Goal: Navigation & Orientation: Find specific page/section

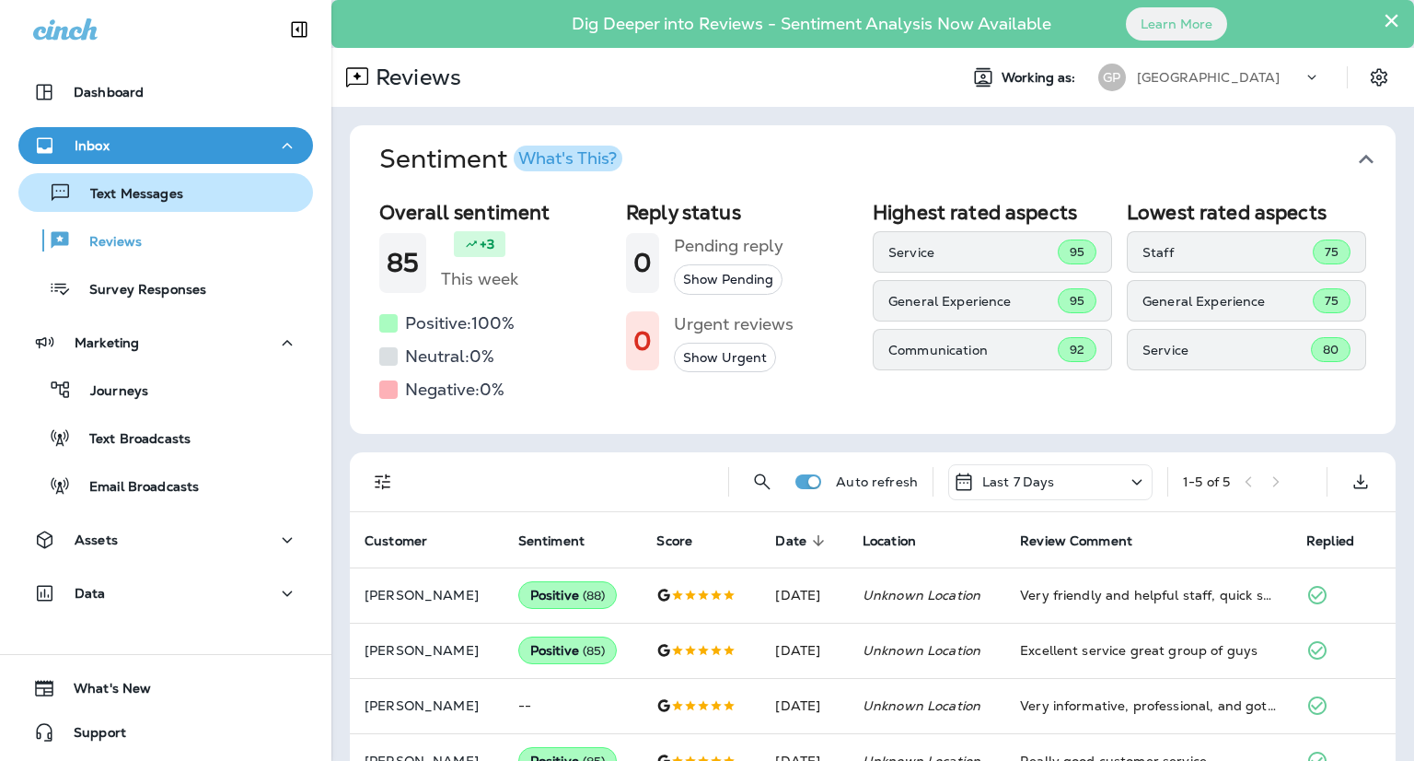
click at [252, 199] on div "Text Messages" at bounding box center [166, 193] width 280 height 28
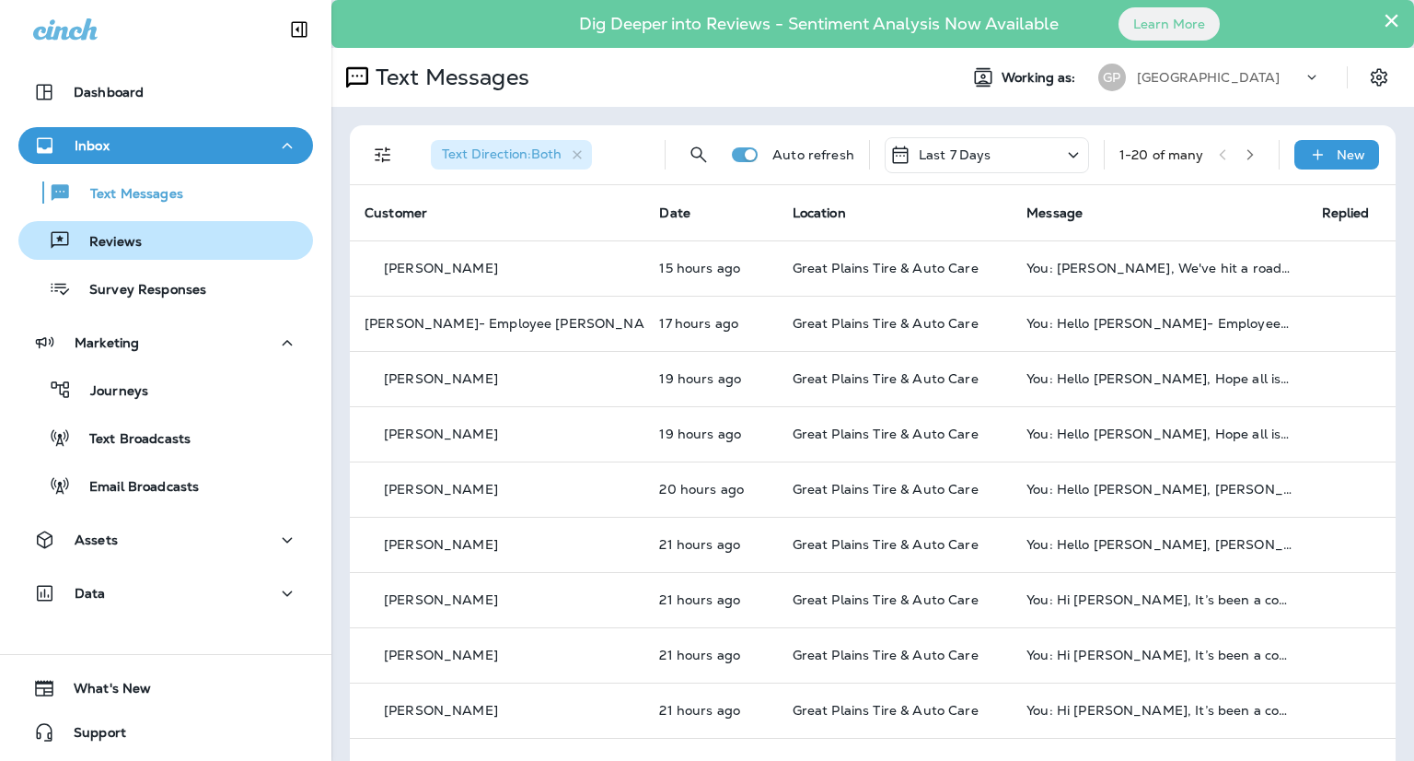
click at [165, 245] on div "Reviews" at bounding box center [166, 241] width 280 height 28
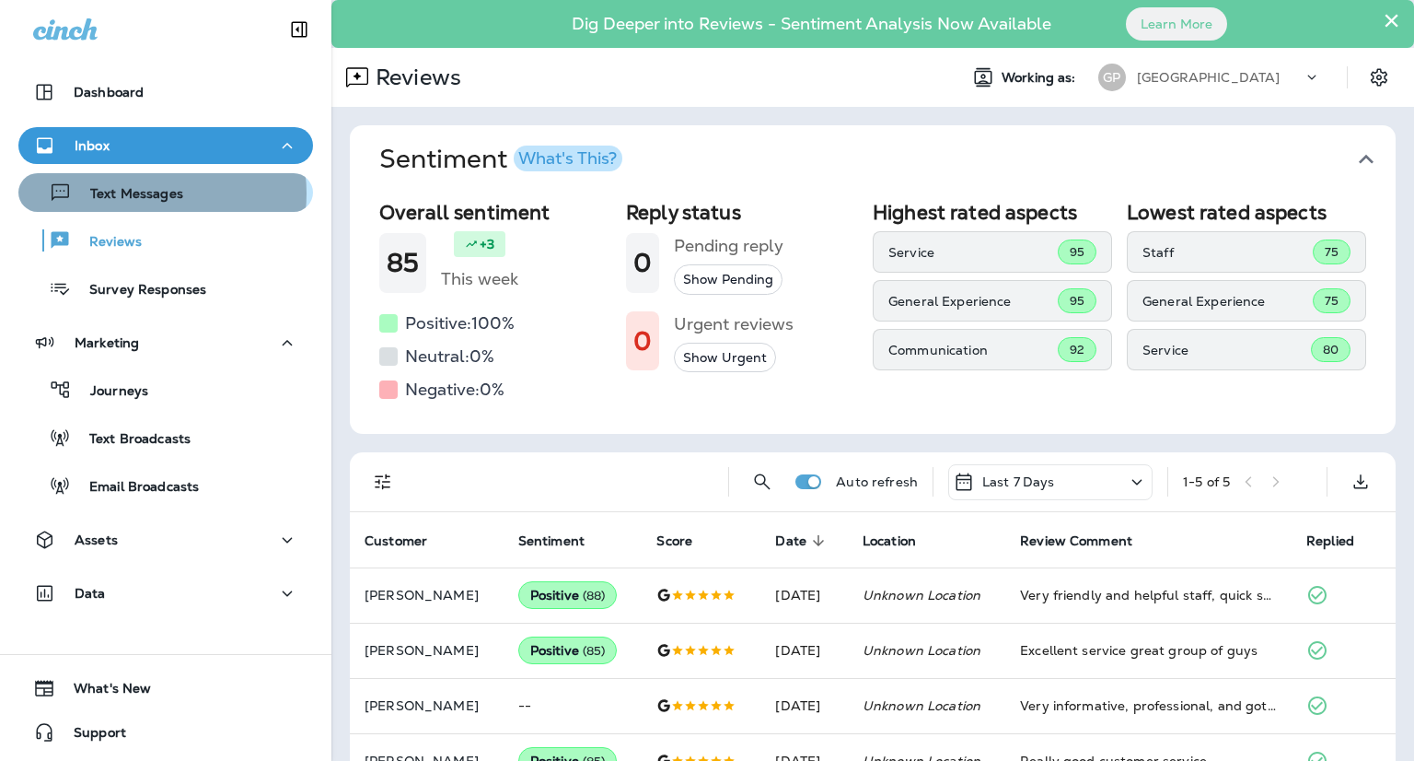
click at [148, 193] on p "Text Messages" at bounding box center [127, 194] width 111 height 17
